Goal: Transaction & Acquisition: Book appointment/travel/reservation

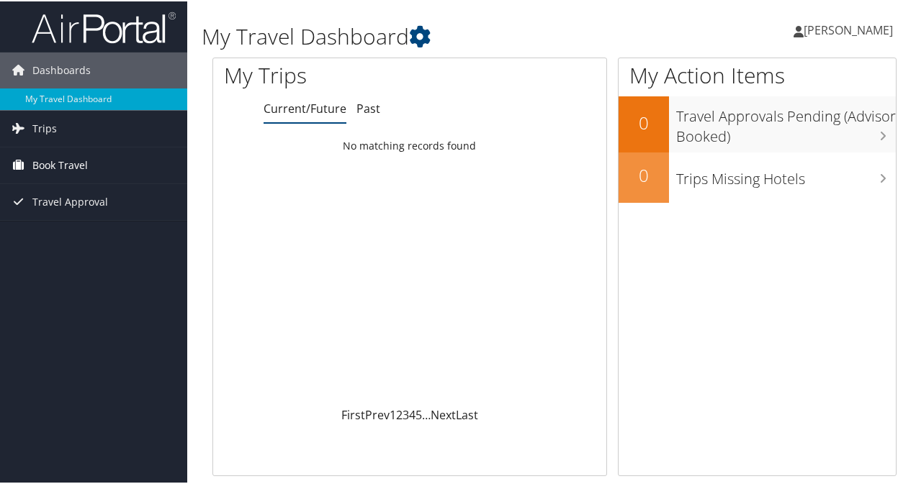
click at [50, 159] on span "Book Travel" at bounding box center [59, 164] width 55 height 36
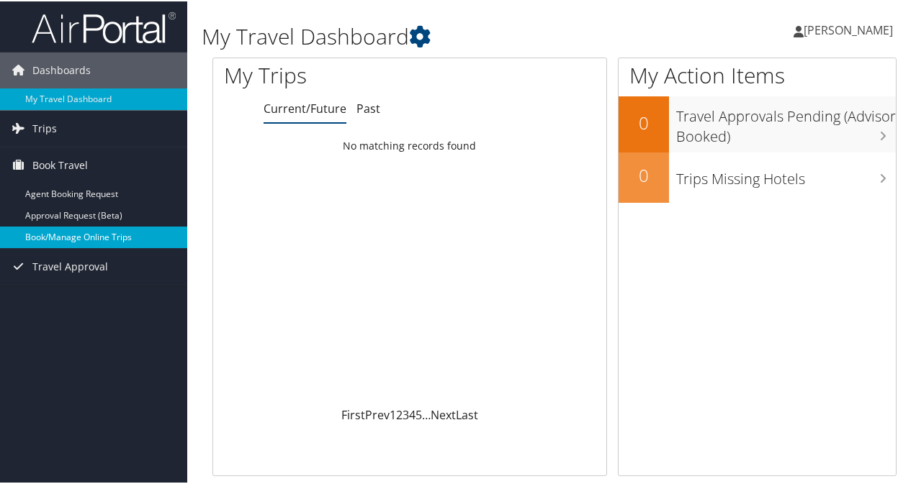
click at [101, 230] on link "Book/Manage Online Trips" at bounding box center [93, 236] width 187 height 22
click at [96, 236] on link "Book/Manage Online Trips" at bounding box center [93, 236] width 187 height 22
